Goal: Transaction & Acquisition: Download file/media

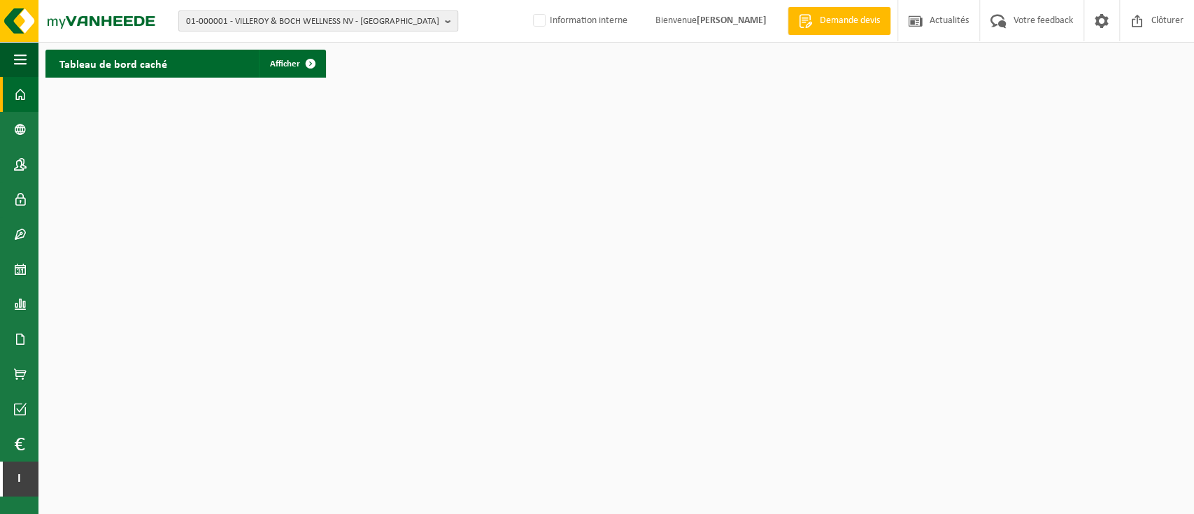
click at [436, 30] on span "01-000001 - VILLEROY & BOCH WELLNESS NV - [GEOGRAPHIC_DATA]" at bounding box center [312, 21] width 253 height 21
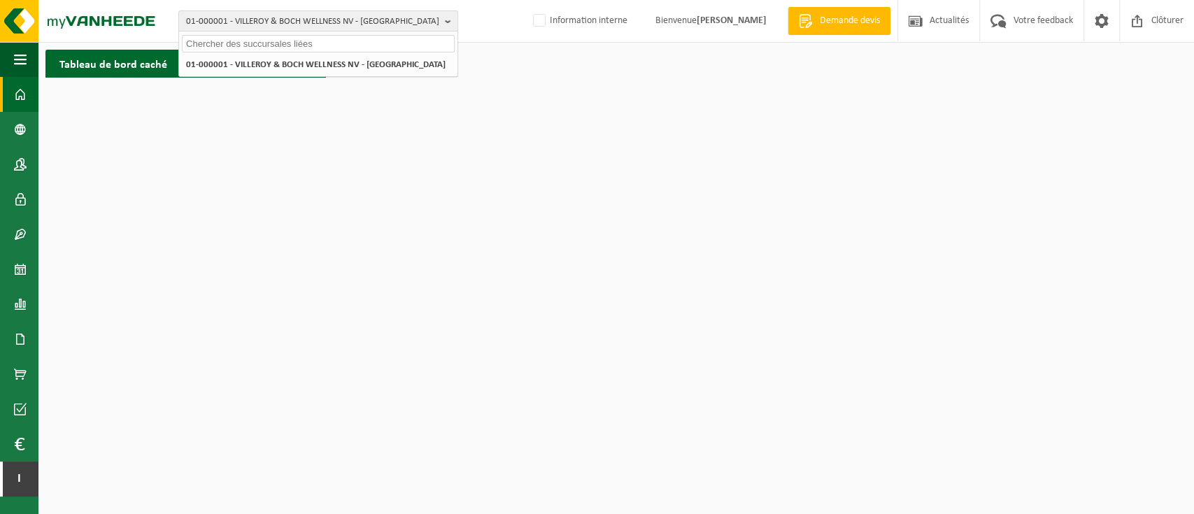
click at [395, 41] on input "text" at bounding box center [318, 43] width 273 height 17
type input "j"
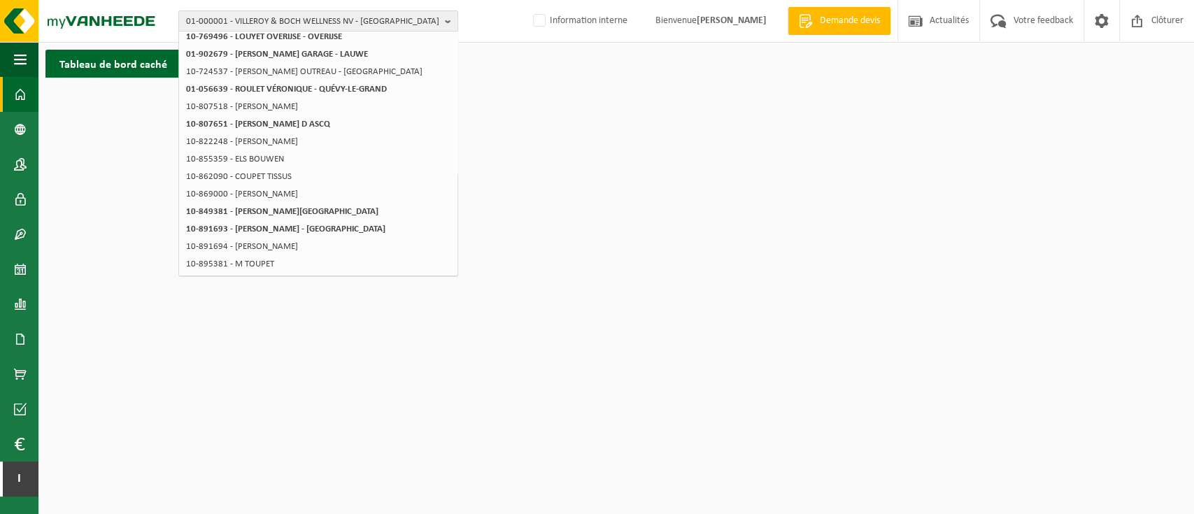
scroll to position [223, 0]
type input "boubet"
drag, startPoint x: 450, startPoint y: 268, endPoint x: 369, endPoint y: 349, distance: 114.3
click at [369, 349] on html "01-000001 - VILLEROY & BOCH WELLNESS [GEOGRAPHIC_DATA] - [GEOGRAPHIC_DATA] boub…" at bounding box center [597, 257] width 1194 height 514
click at [398, 178] on li "10-862090 - COUPET TISSUS" at bounding box center [318, 176] width 273 height 17
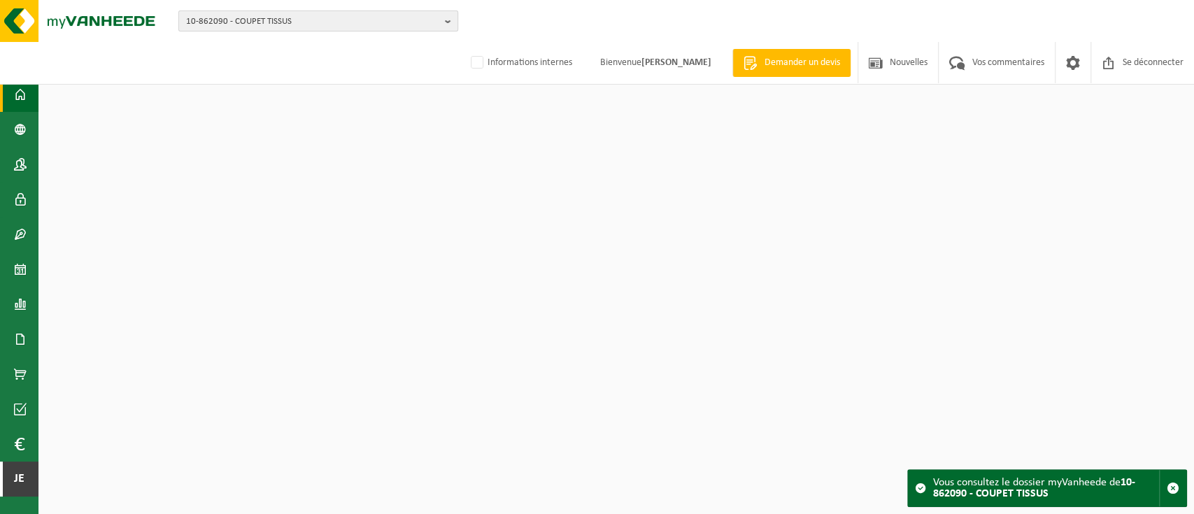
click at [445, 24] on b "button" at bounding box center [451, 21] width 13 height 20
click at [337, 46] on input "text" at bounding box center [318, 43] width 273 height 17
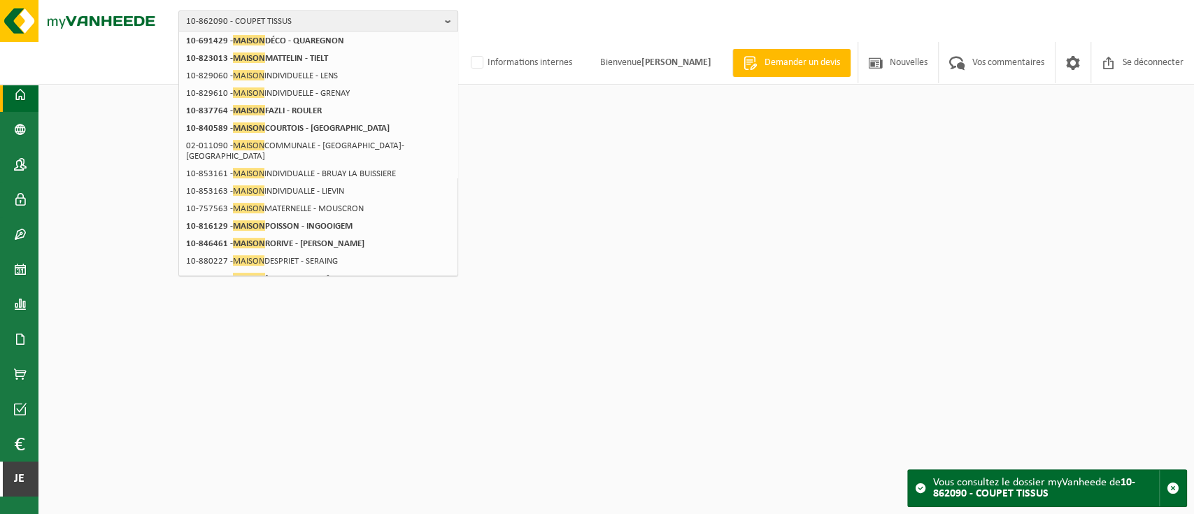
scroll to position [229, 0]
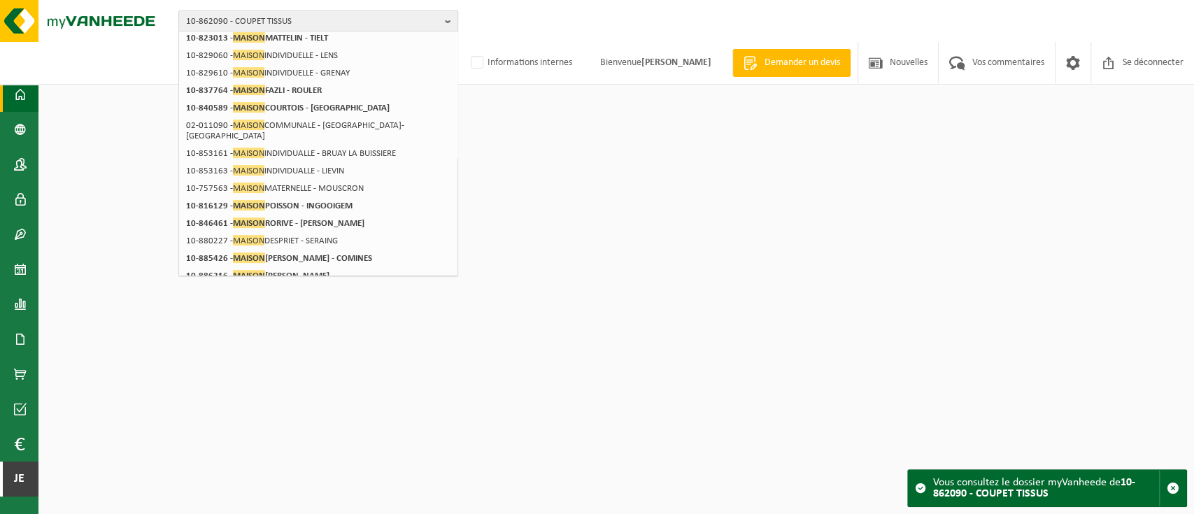
type input "maison"
click at [348, 14] on span "10-862090 - COUPET TISSUS" at bounding box center [312, 21] width 253 height 21
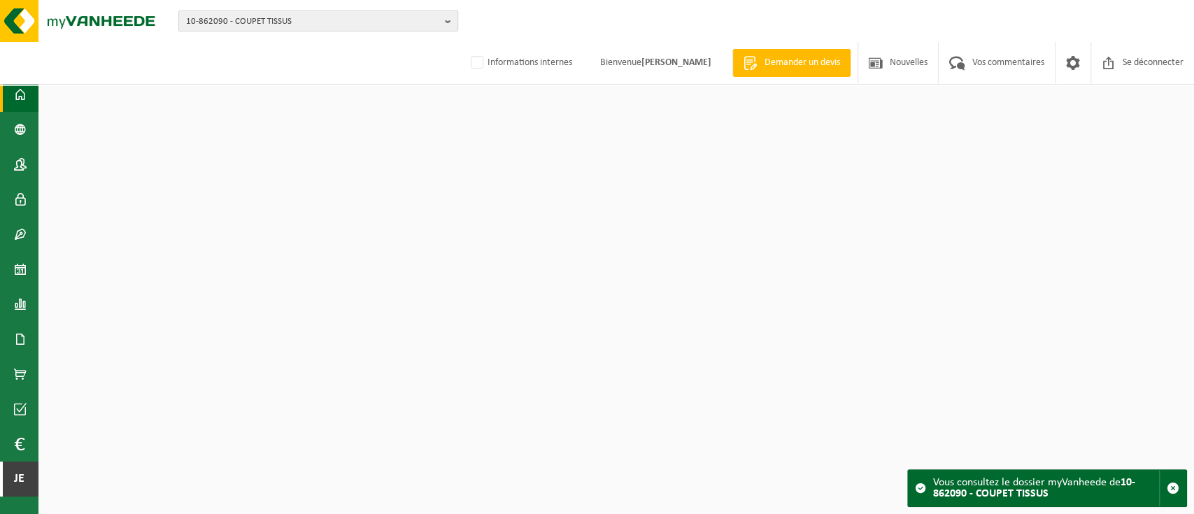
click at [453, 22] on b "button" at bounding box center [451, 21] width 13 height 20
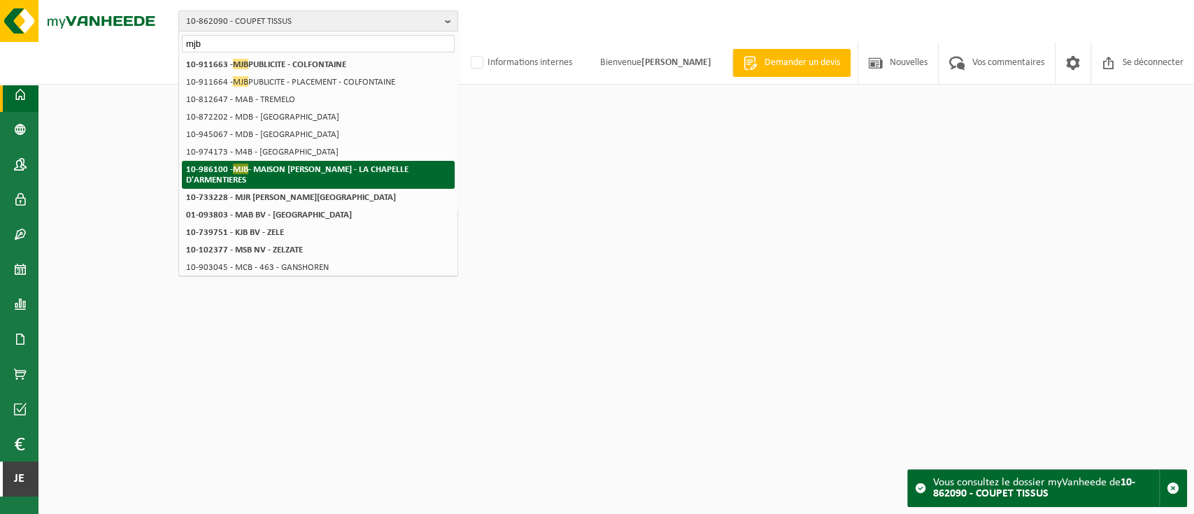
type input "mjb"
click at [389, 169] on font "- MAISON JOHANES BOUBEE - LA CHAPELLE D'ARMENTIERES" at bounding box center [297, 175] width 222 height 20
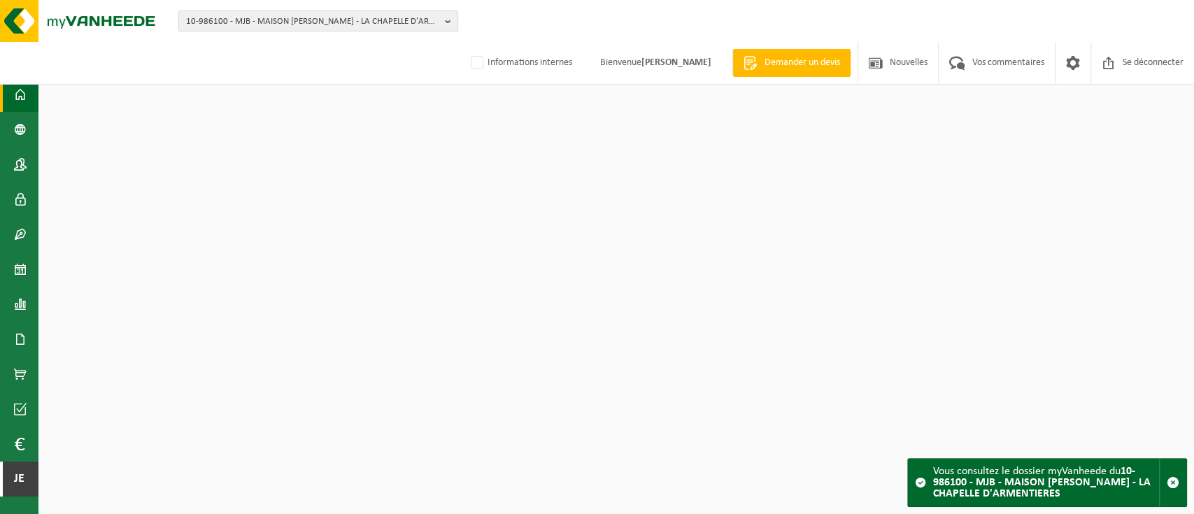
click at [558, 159] on html "10-986100 - MJB - MAISON JOHANES BOUBEE - LA CHAPELLE D'ARMENTIERES 10-986100 -…" at bounding box center [597, 257] width 1194 height 514
click at [19, 339] on span at bounding box center [20, 339] width 13 height 35
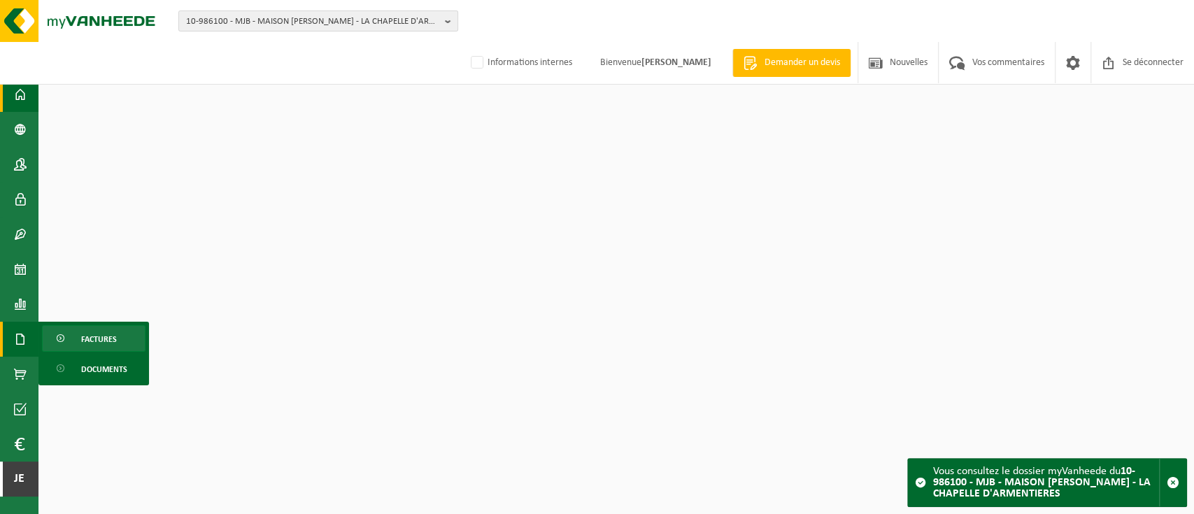
click at [99, 339] on font "Factures" at bounding box center [99, 340] width 36 height 8
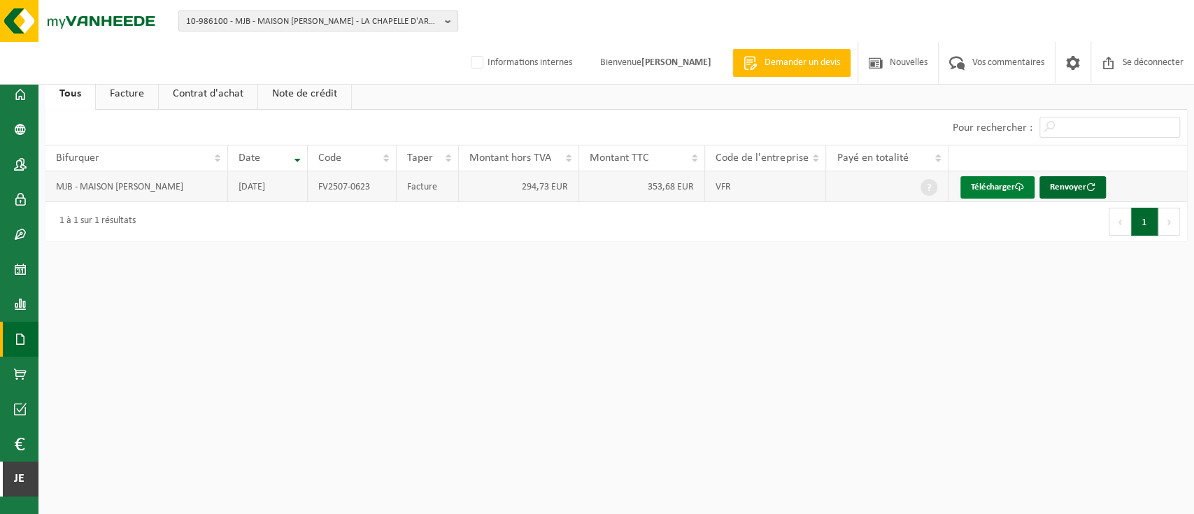
click at [981, 184] on font "Télécharger" at bounding box center [993, 187] width 44 height 9
